Goal: Find specific page/section: Find specific page/section

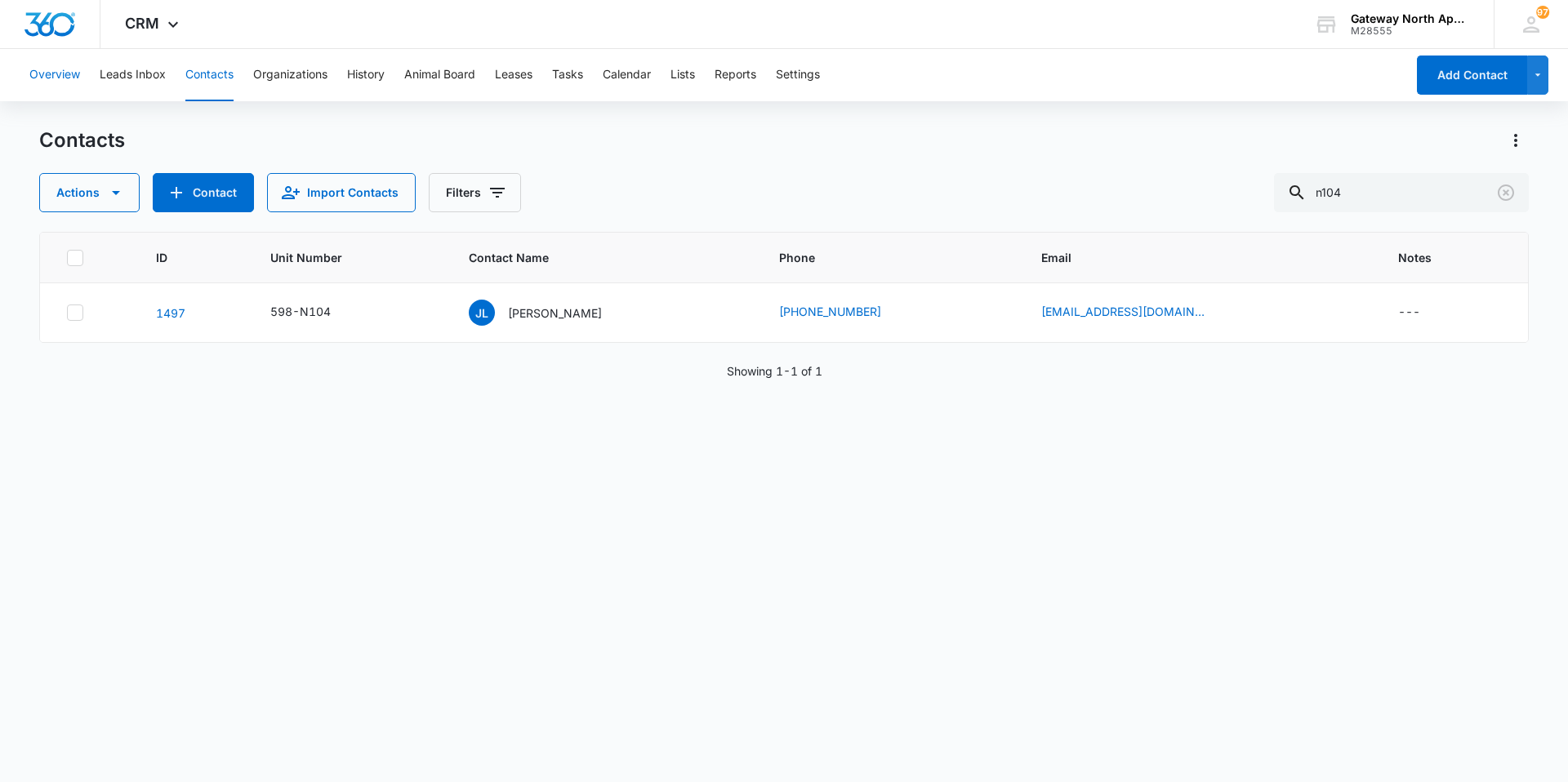
click at [47, 71] on button "Overview" at bounding box center [55, 75] width 50 height 52
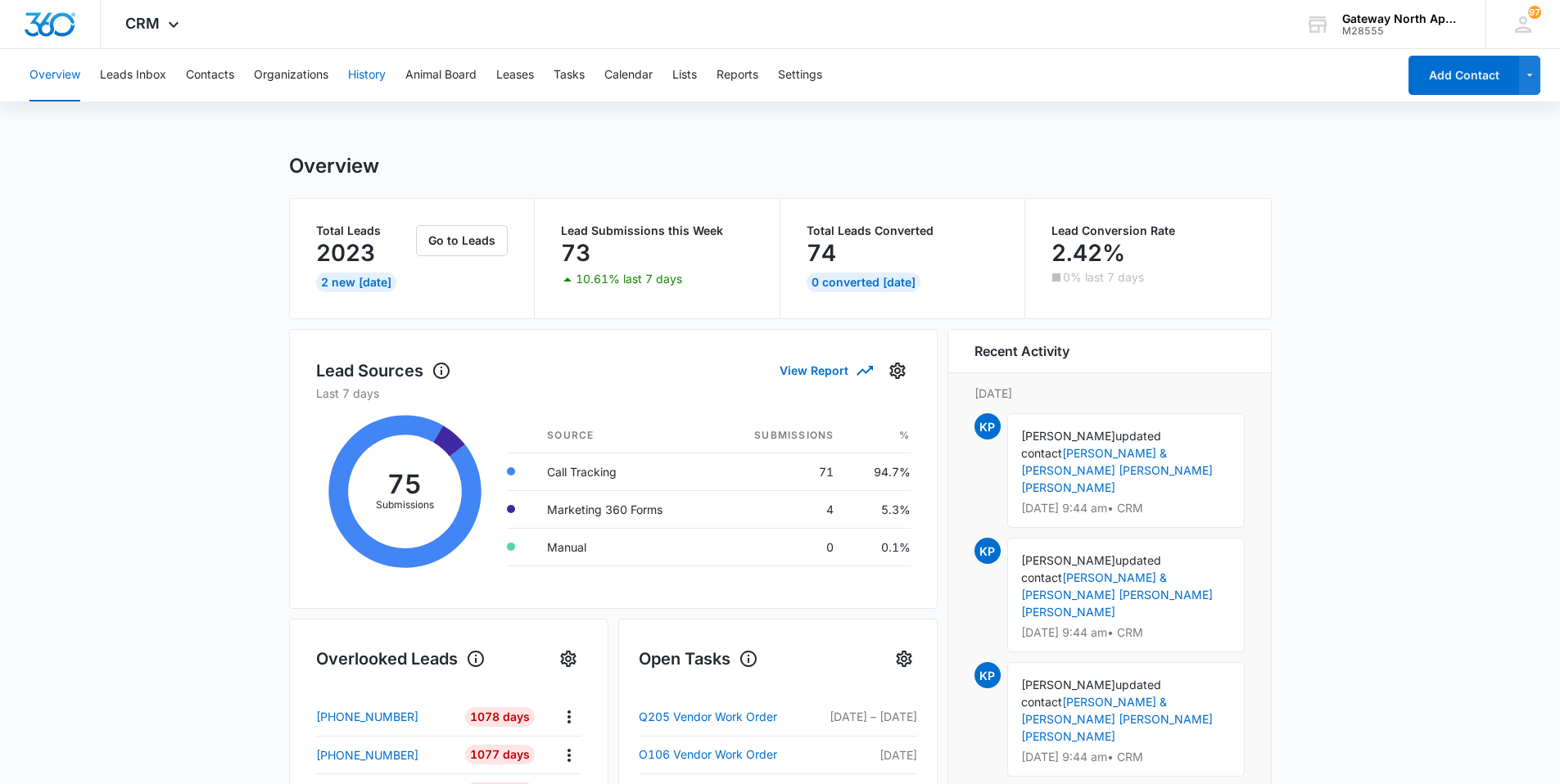
click at [380, 85] on button "History" at bounding box center [366, 75] width 37 height 52
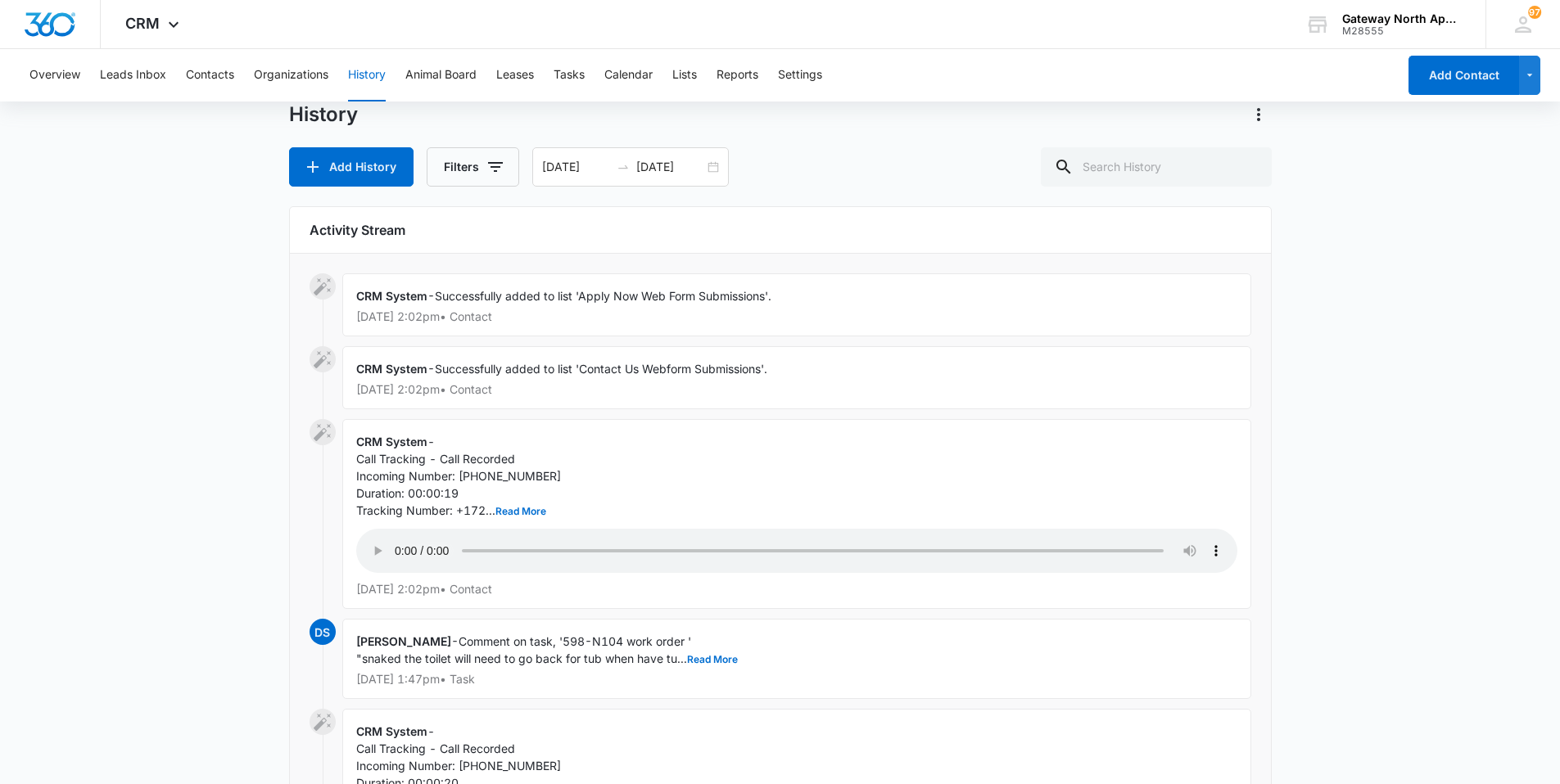
scroll to position [82, 0]
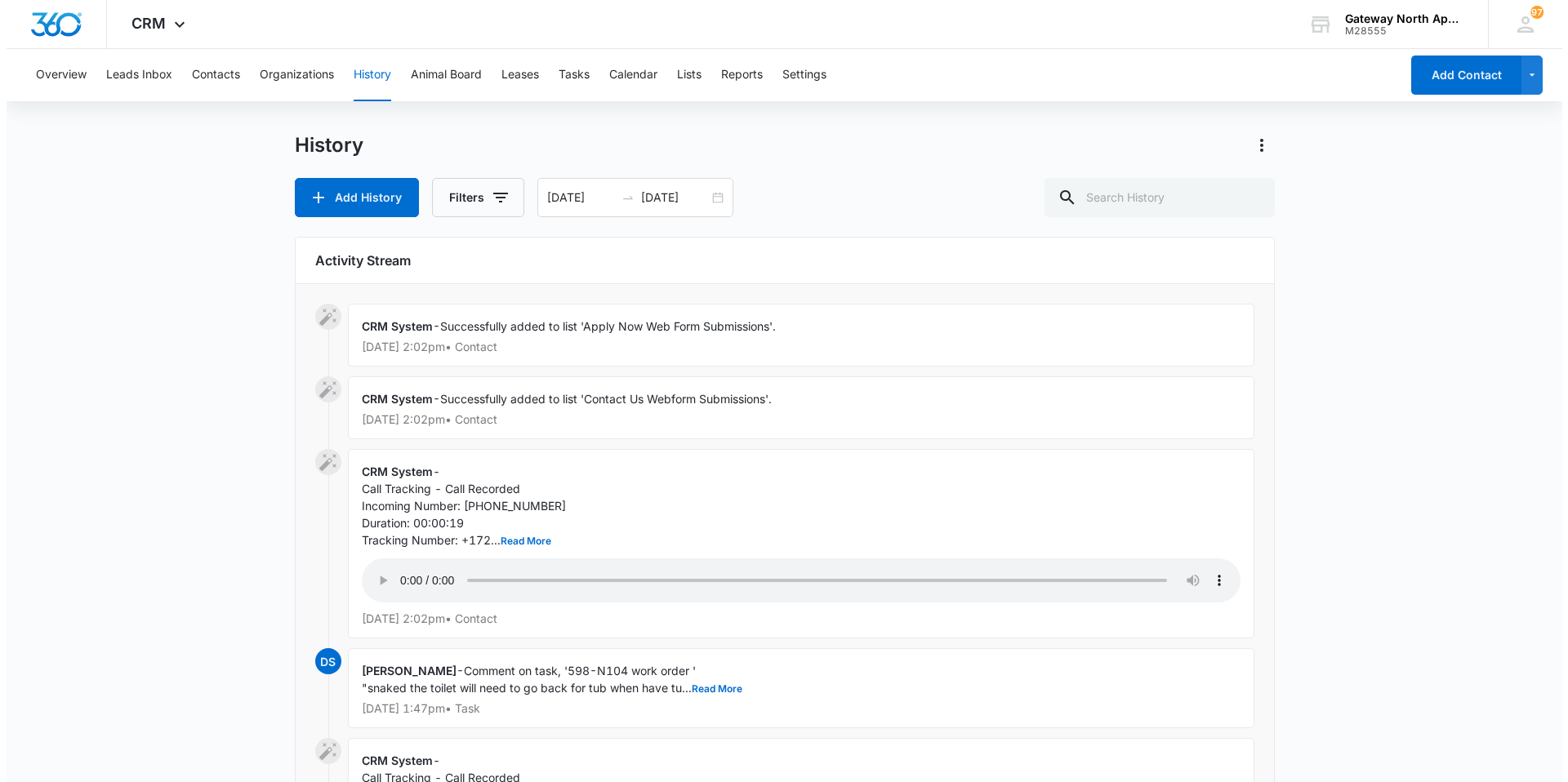
scroll to position [0, 0]
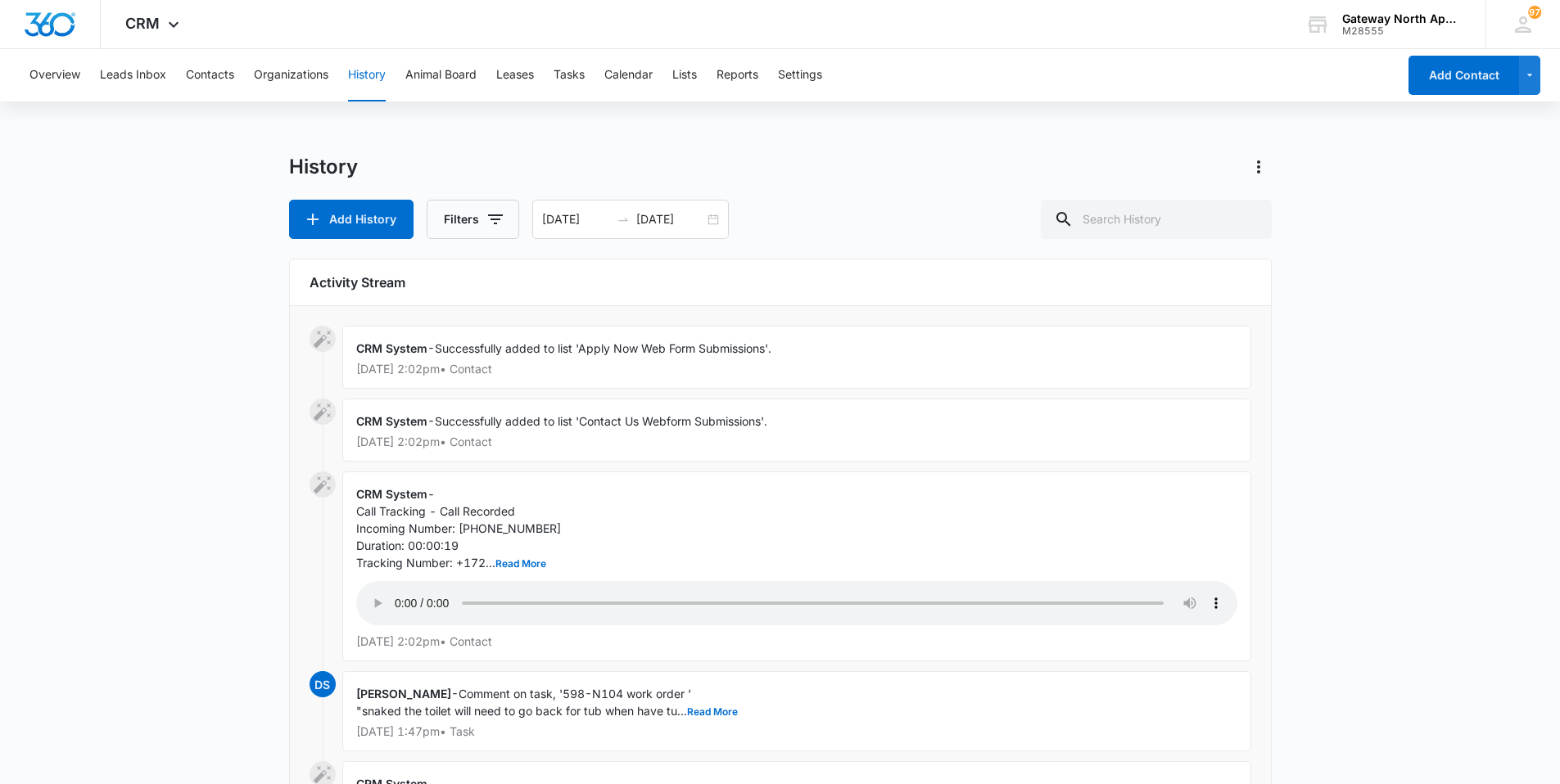
click at [464, 420] on span "Successfully added to list 'Contact Us Webform Submissions'." at bounding box center [601, 422] width 333 height 14
click at [466, 223] on button "Filters" at bounding box center [473, 219] width 92 height 39
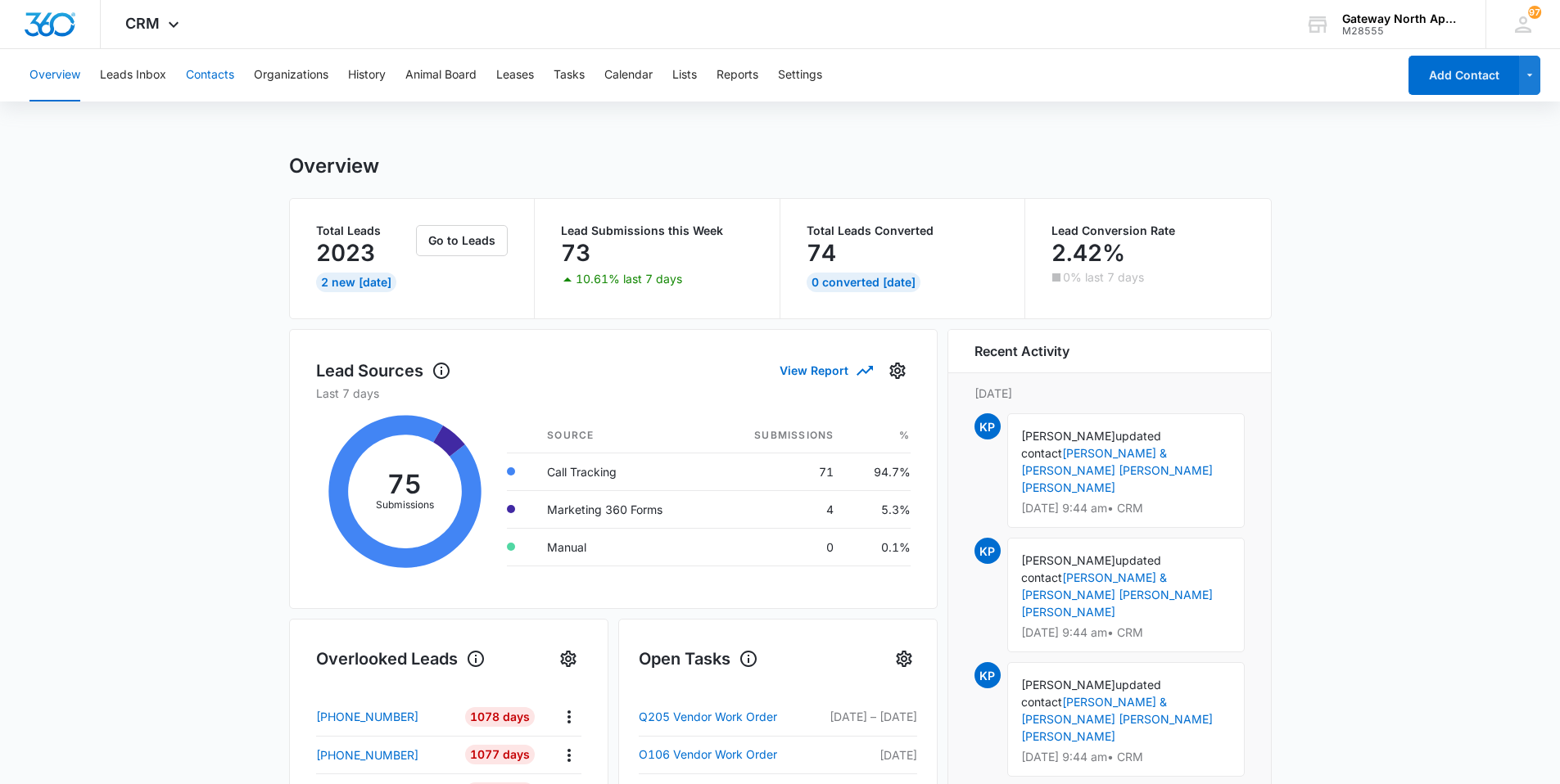
click at [219, 85] on button "Contacts" at bounding box center [209, 75] width 48 height 52
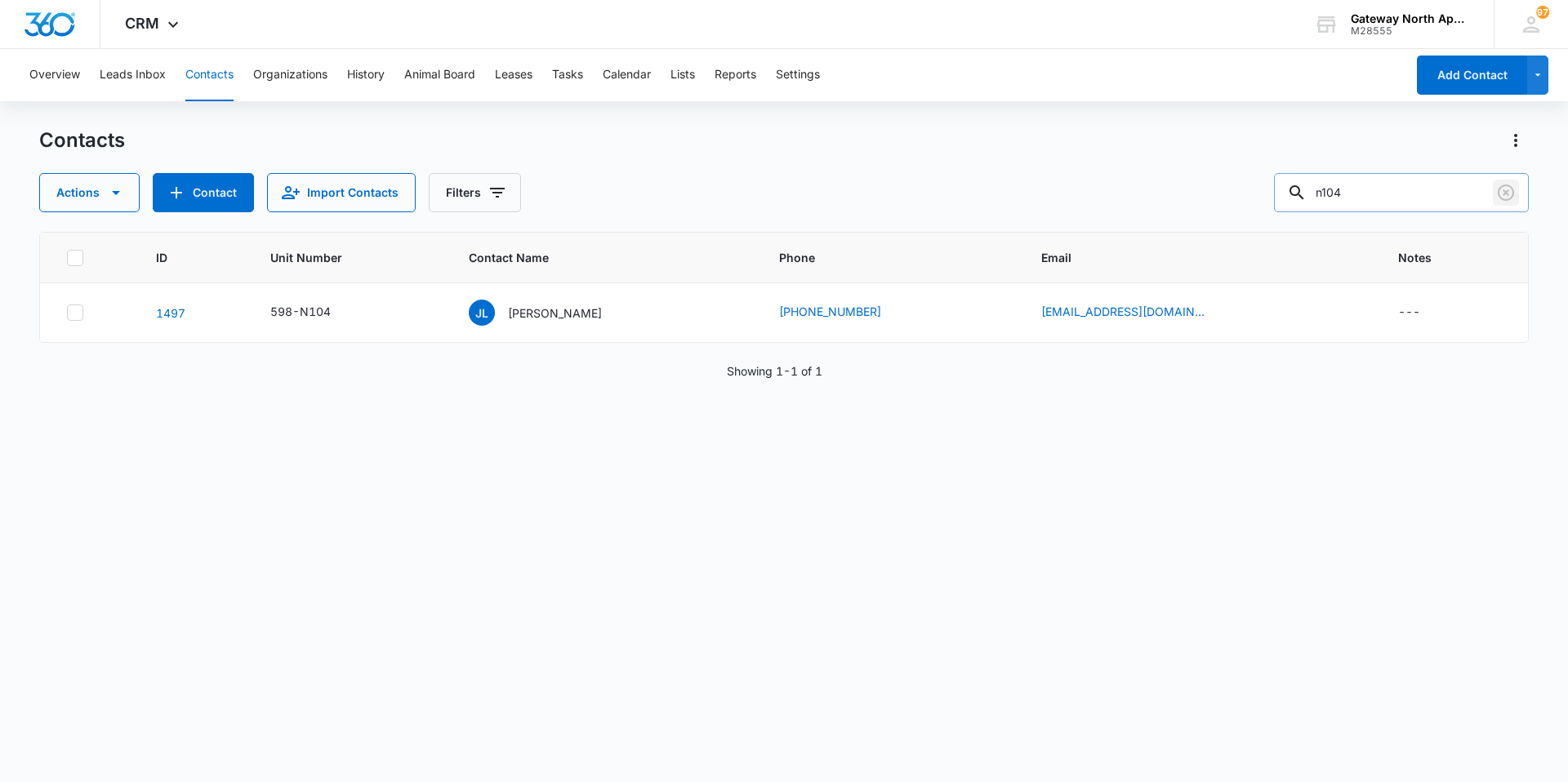
drag, startPoint x: 1514, startPoint y: 196, endPoint x: 1504, endPoint y: 196, distance: 10.0
click at [1513, 196] on icon "Clear" at bounding box center [1506, 192] width 17 height 17
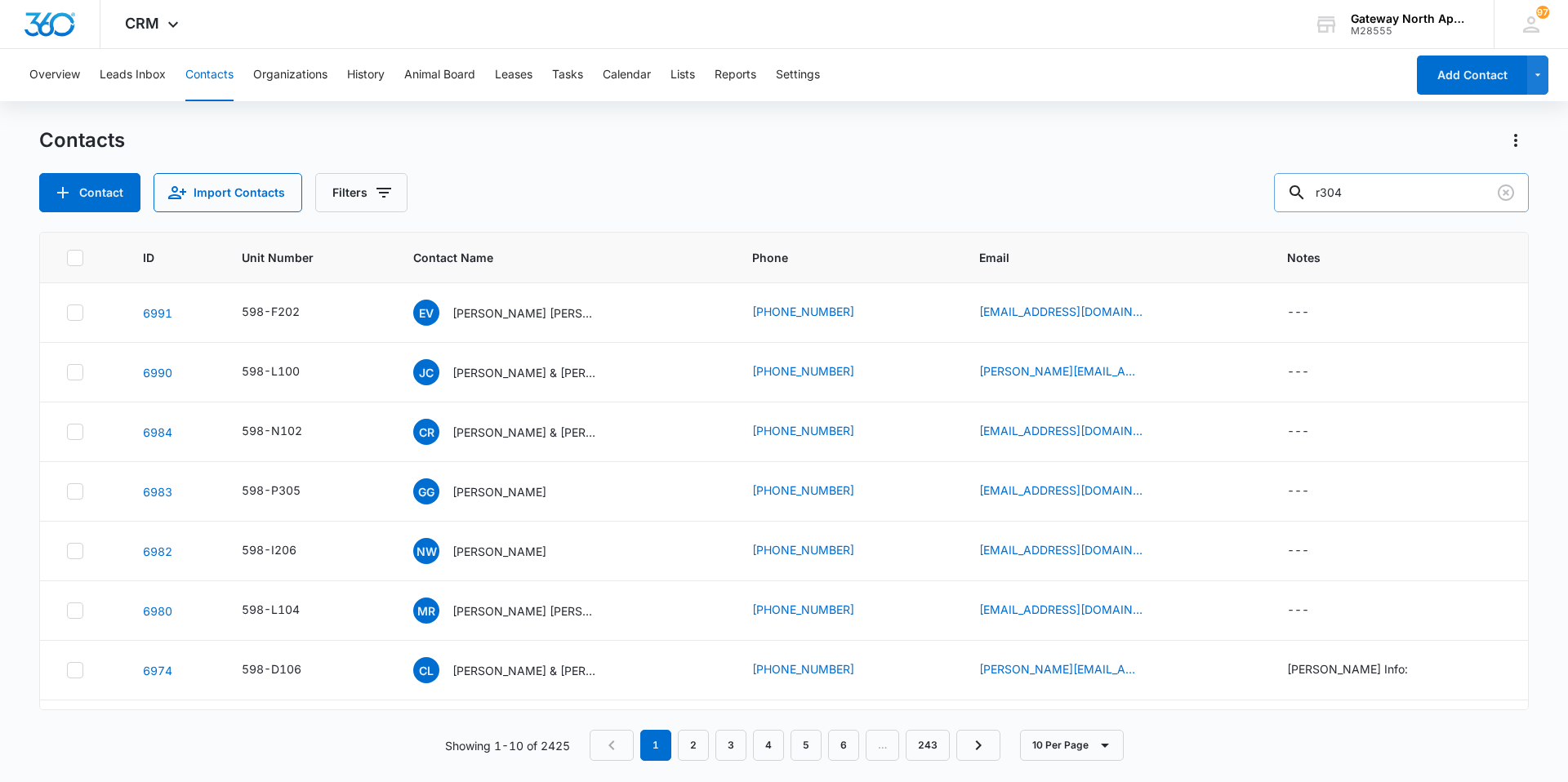
type input "r304"
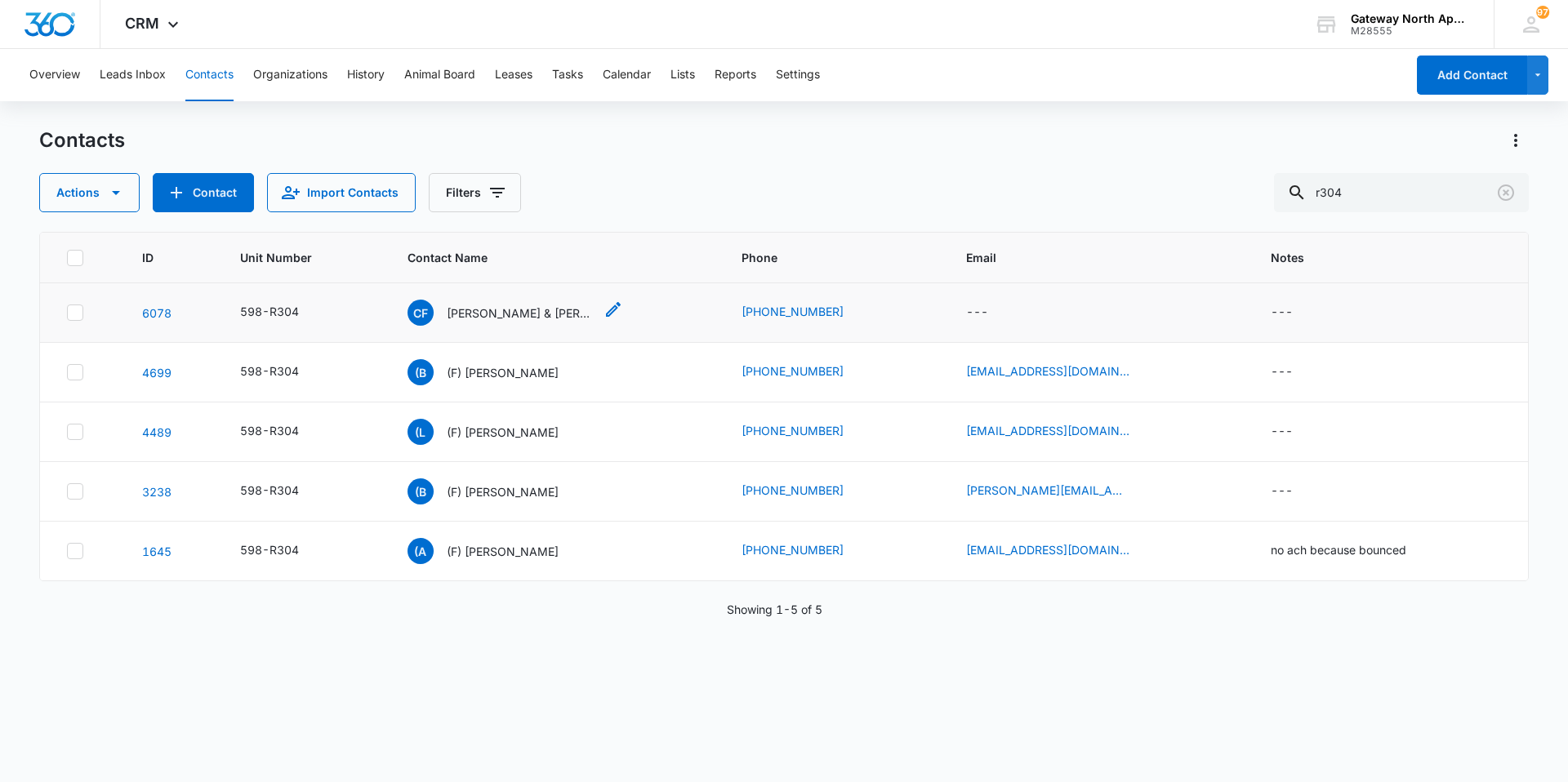
click at [516, 321] on p "[PERSON_NAME] & [PERSON_NAME]" at bounding box center [520, 314] width 147 height 17
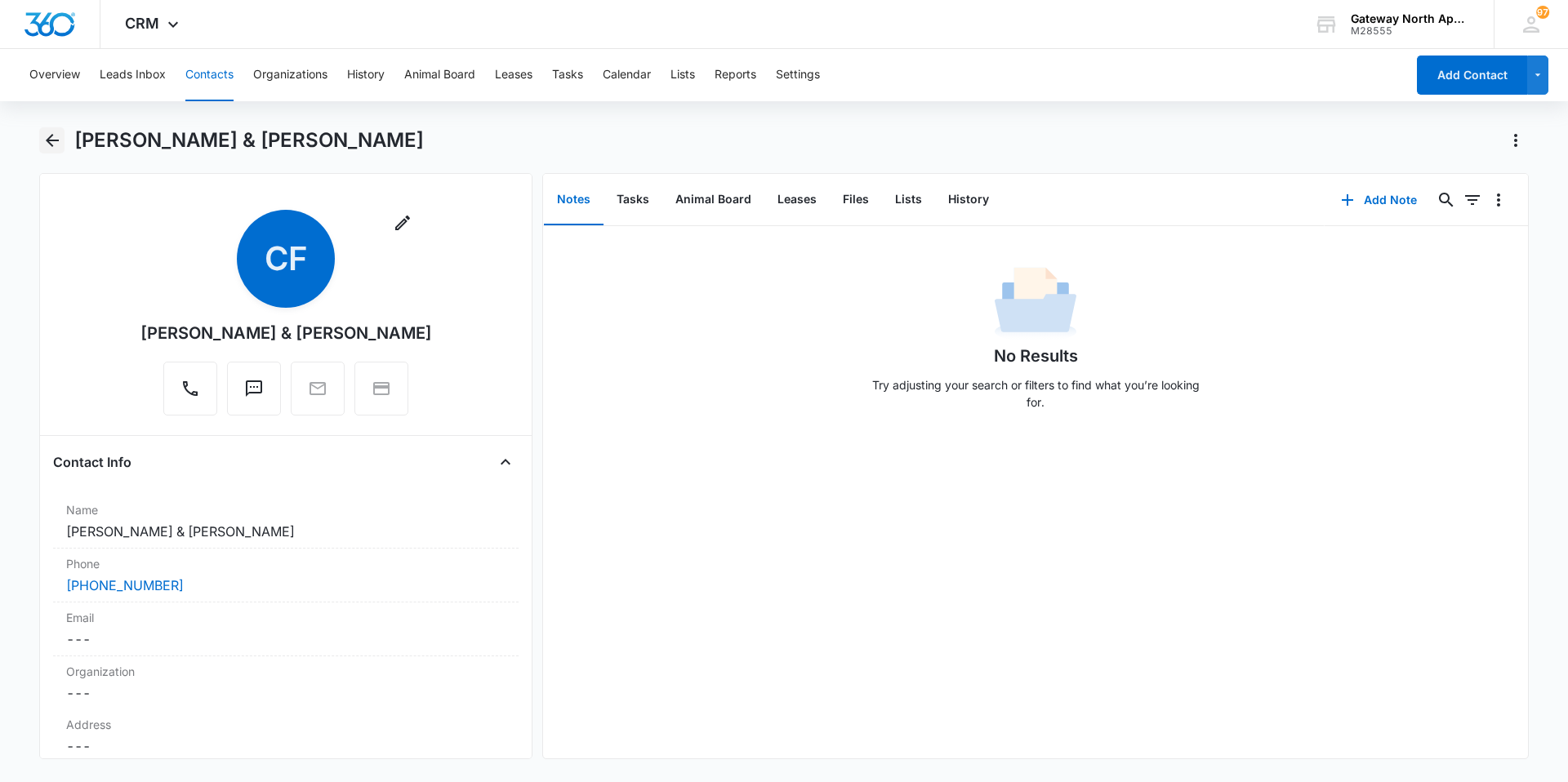
click at [51, 144] on icon "Back" at bounding box center [52, 140] width 13 height 13
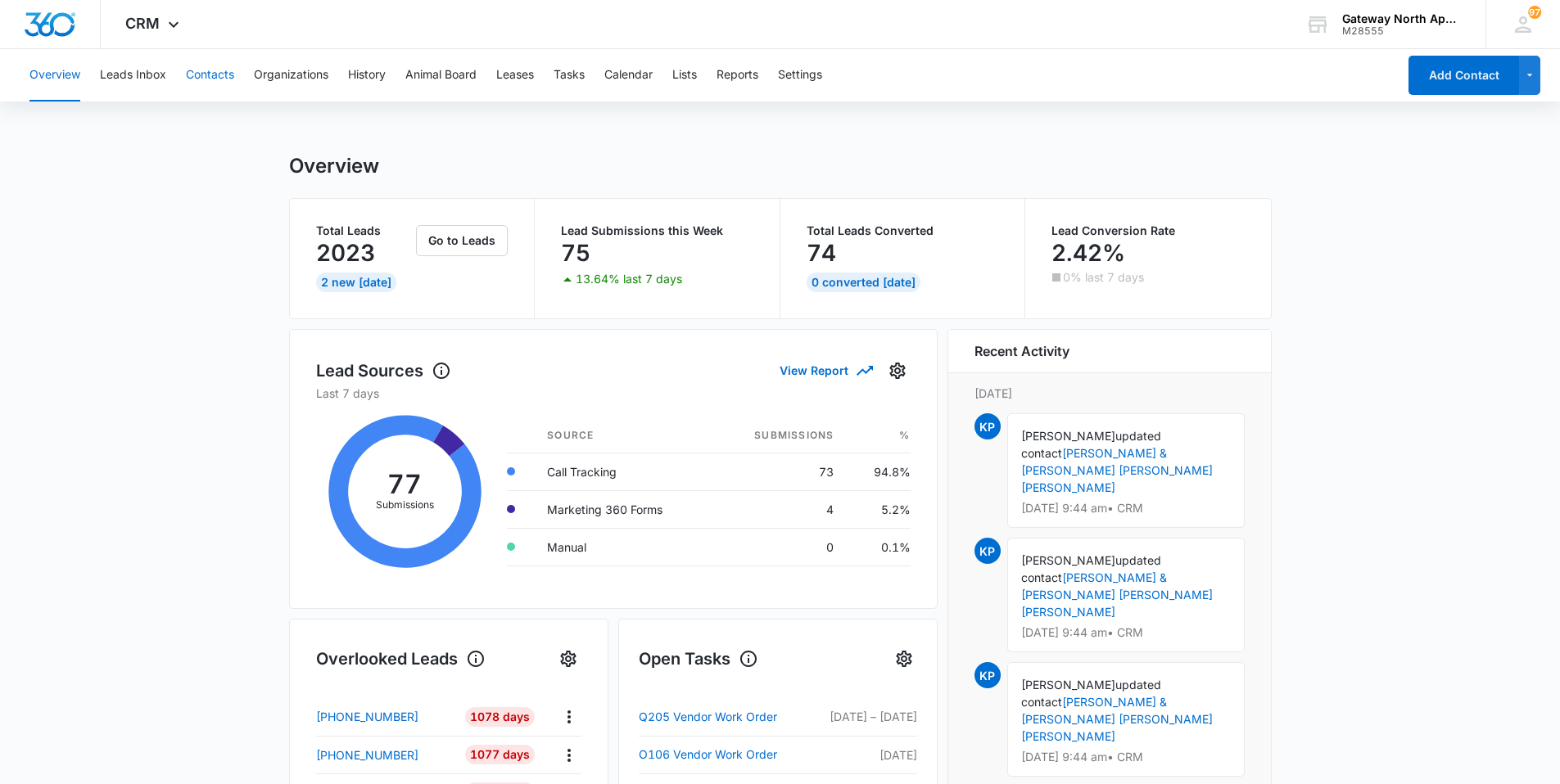
click at [208, 75] on button "Contacts" at bounding box center [209, 75] width 48 height 52
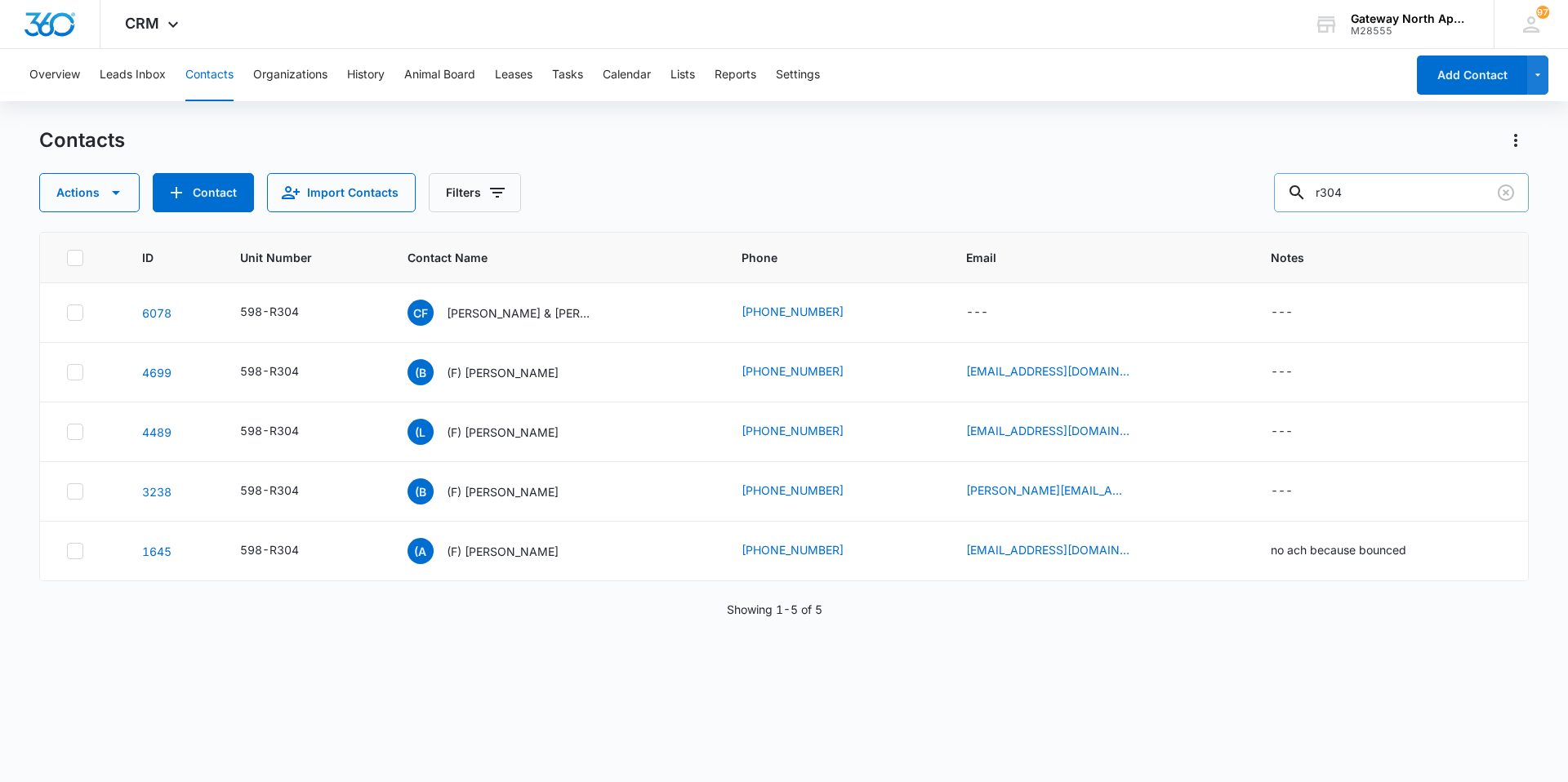
click at [1417, 198] on input "r304" at bounding box center [1401, 192] width 255 height 39
click at [1499, 190] on icon "Clear" at bounding box center [1506, 192] width 17 height 17
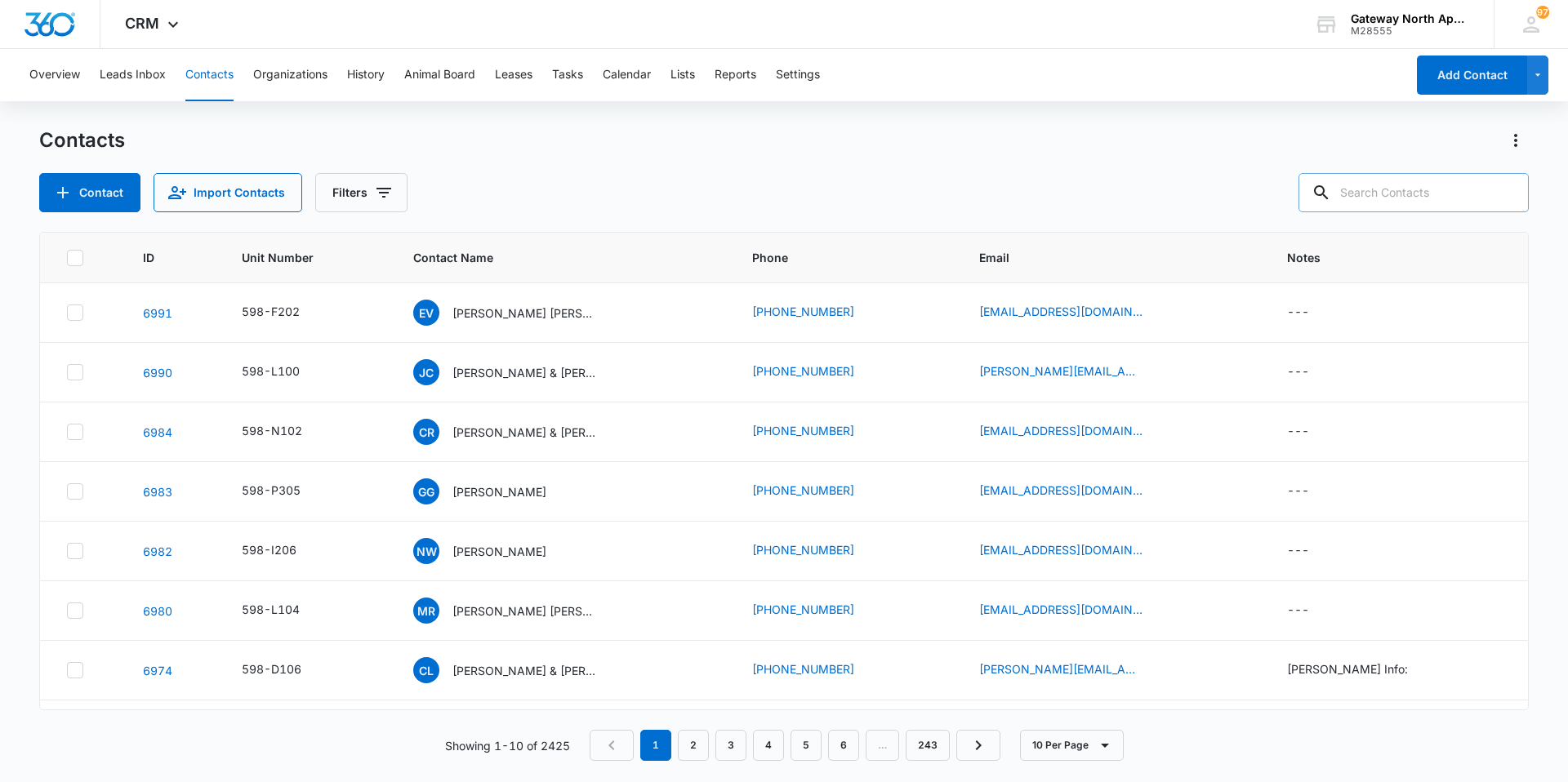
click at [1472, 191] on input "text" at bounding box center [1413, 192] width 230 height 39
type input "Q106"
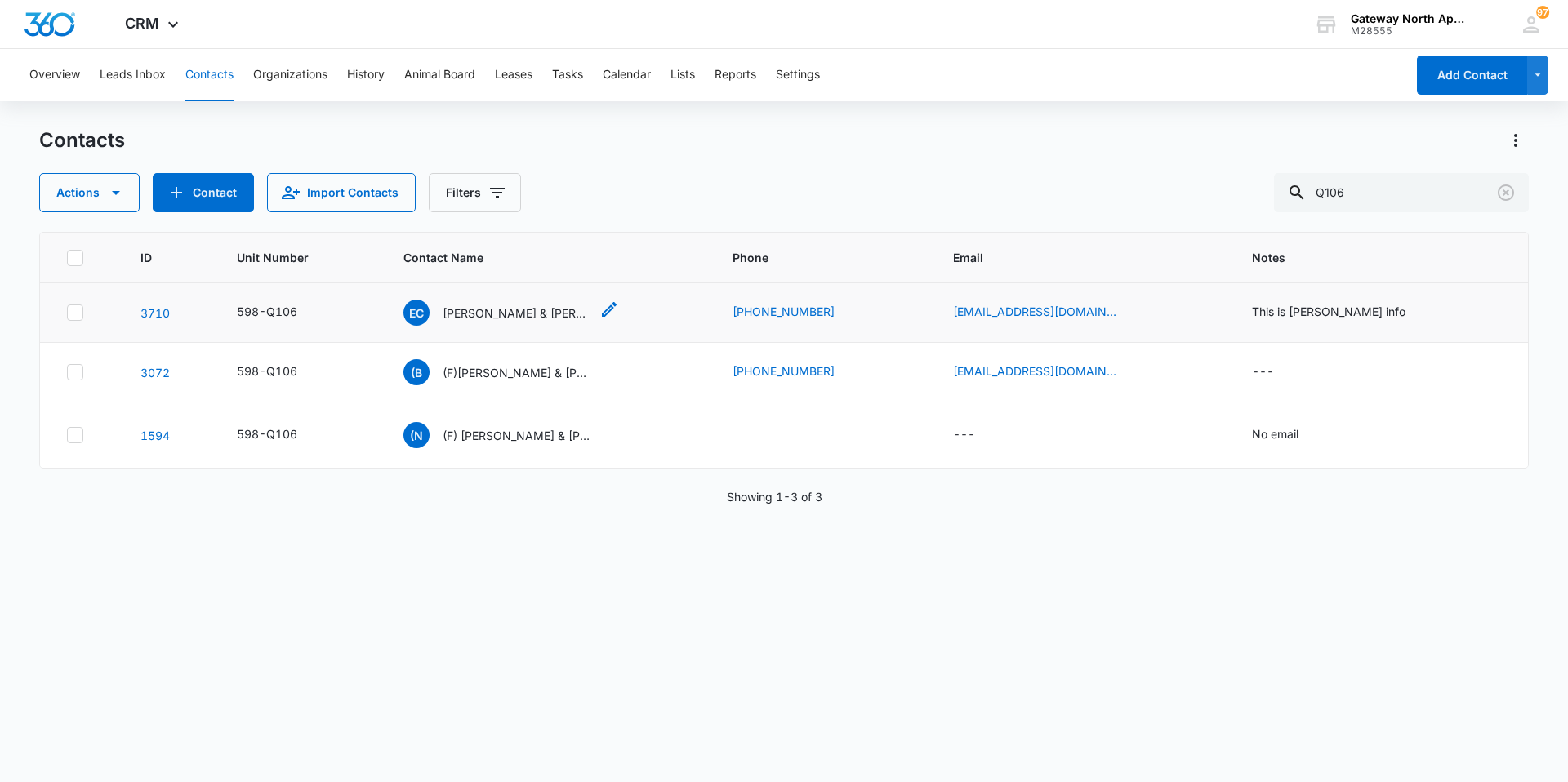
click at [515, 312] on p "[PERSON_NAME] & [PERSON_NAME]" at bounding box center [515, 314] width 147 height 17
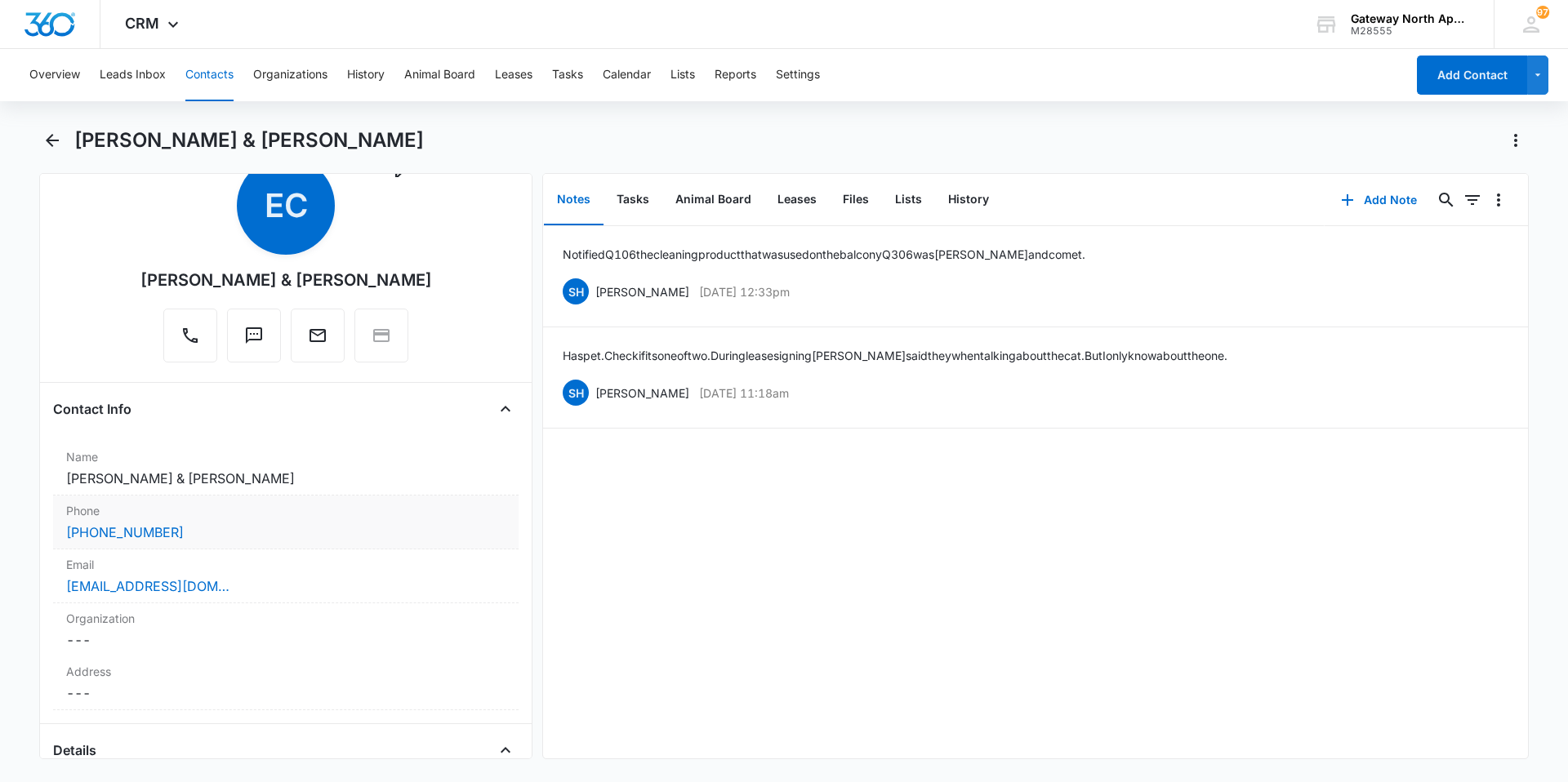
scroll to position [82, 0]
